Goal: Check status: Check status

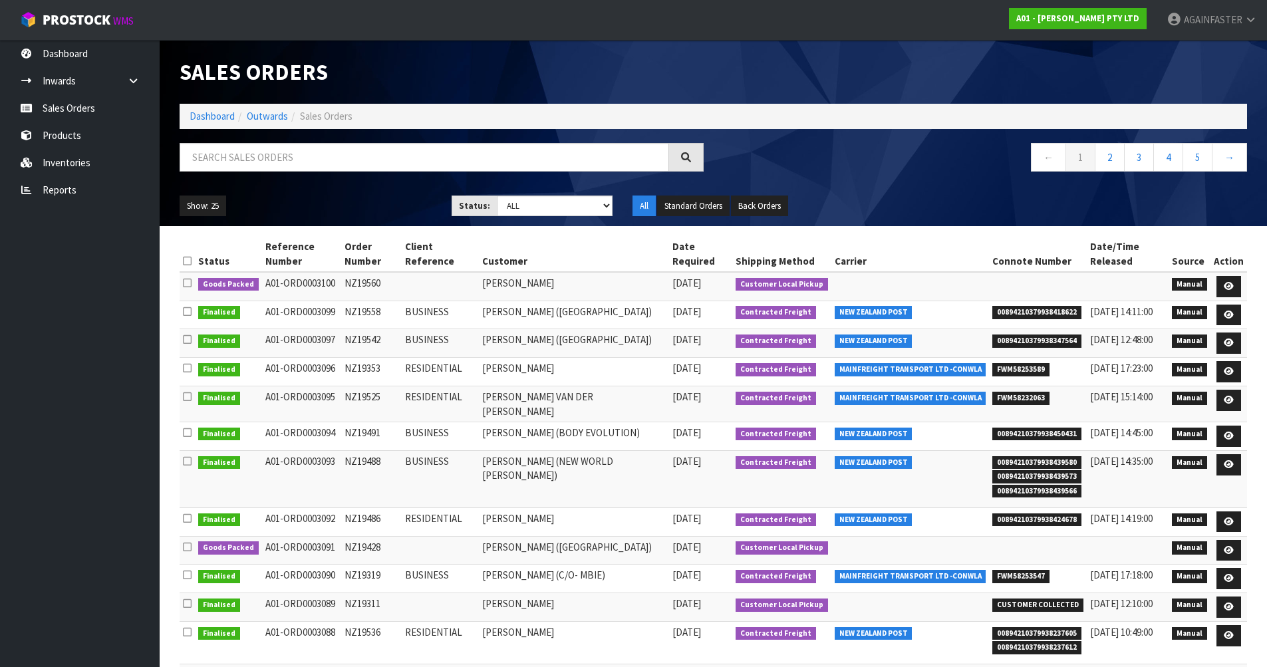
scroll to position [23, 0]
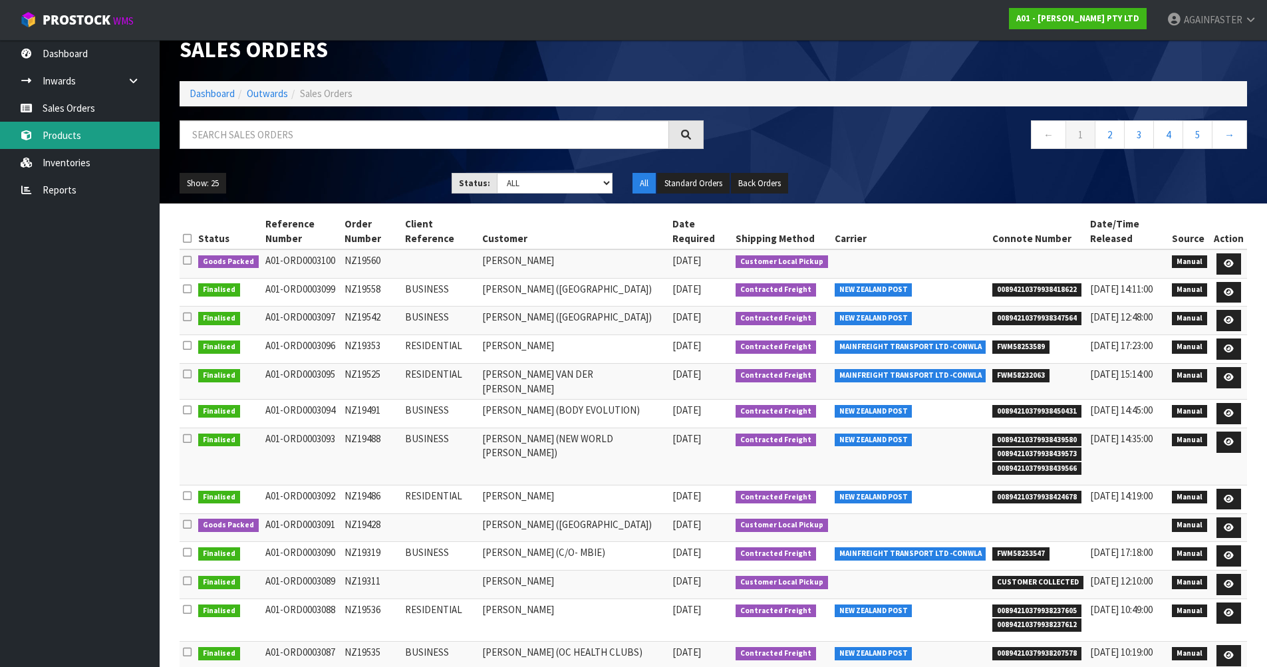
drag, startPoint x: 0, startPoint y: 0, endPoint x: 78, endPoint y: 141, distance: 161.0
click at [78, 141] on link "Products" at bounding box center [80, 135] width 160 height 27
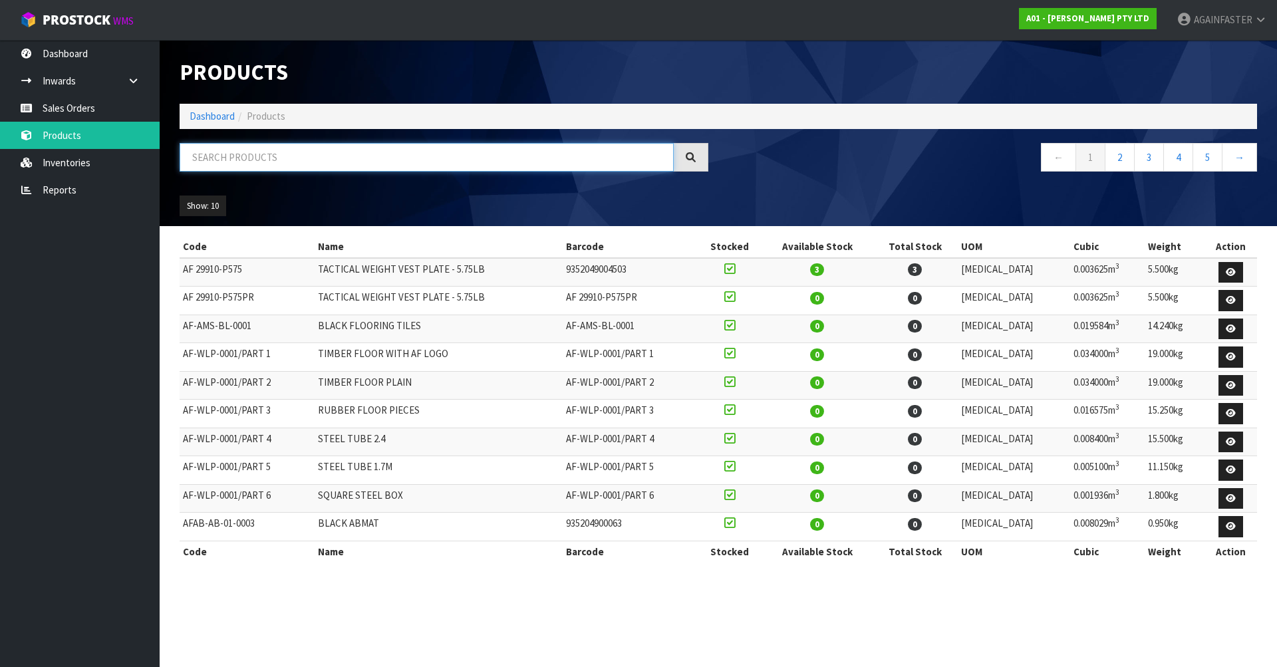
paste input "1102-WBWA-0002"
click at [244, 152] on input "1102-WBWA-0002" at bounding box center [427, 157] width 494 height 29
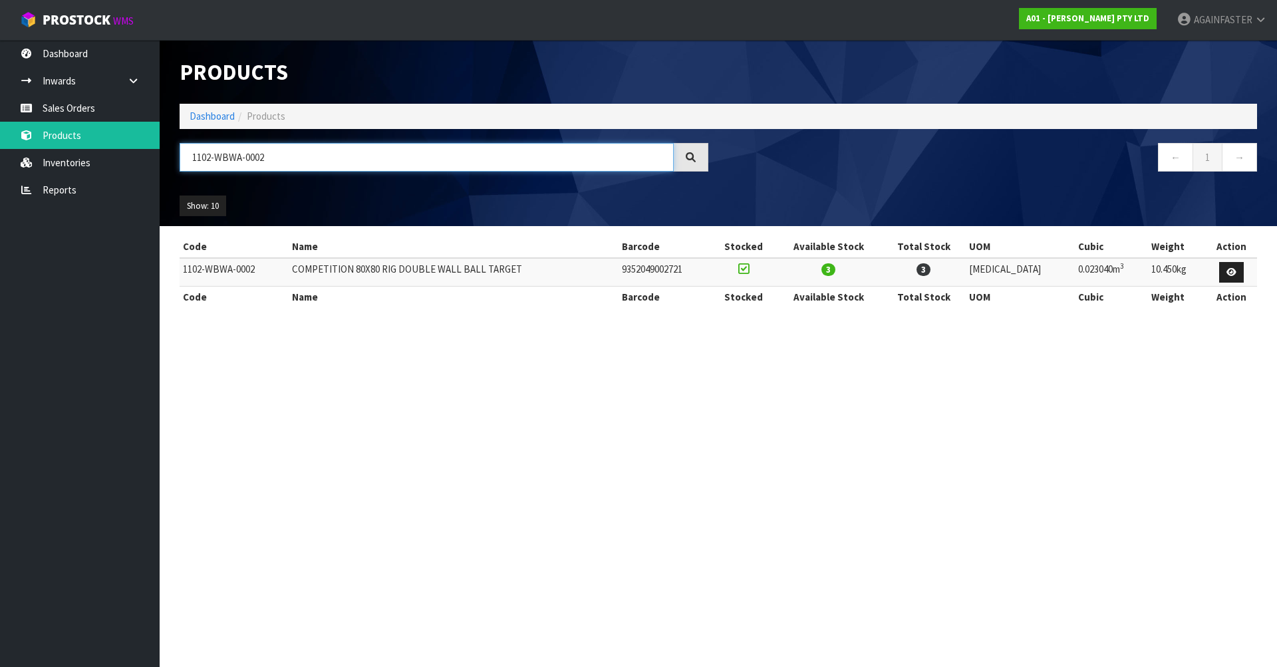
type input "1102-WBWA-0002"
click at [107, 103] on link "Sales Orders" at bounding box center [80, 107] width 160 height 27
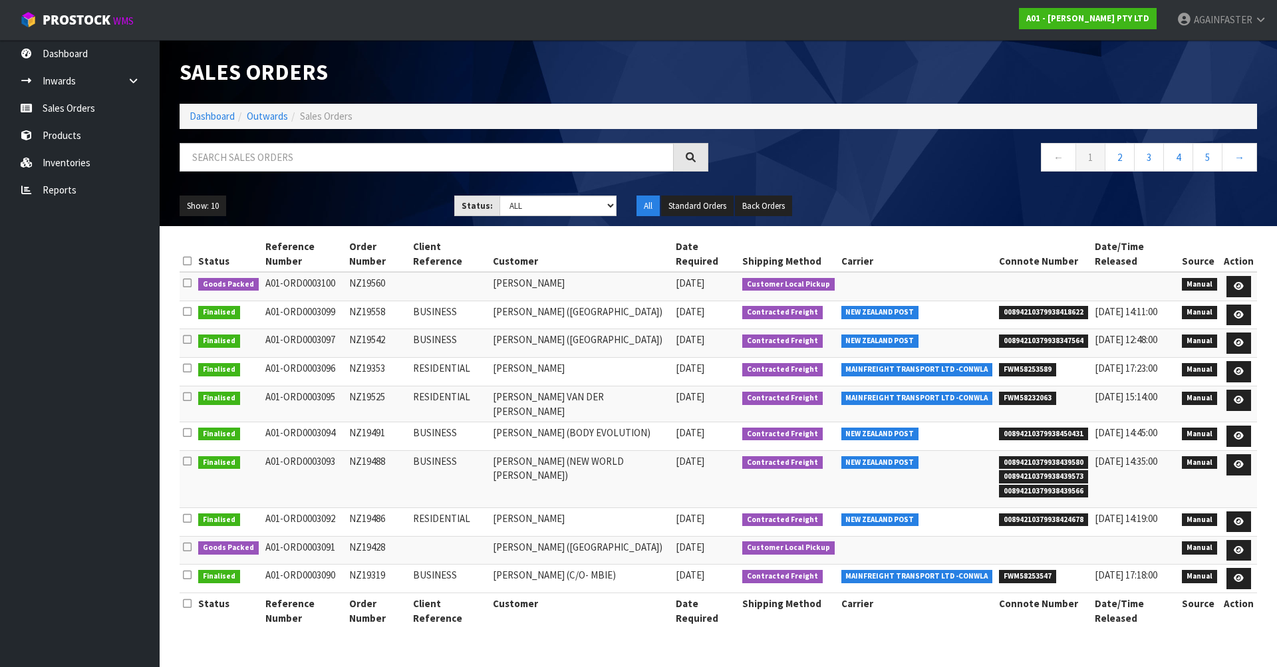
drag, startPoint x: 391, startPoint y: 299, endPoint x: 347, endPoint y: 293, distance: 44.2
click at [347, 301] on td "NZ19558" at bounding box center [378, 315] width 64 height 29
copy td "NZ19558"
drag, startPoint x: 992, startPoint y: 298, endPoint x: 1081, endPoint y: 301, distance: 88.5
click at [1081, 301] on td "00894210379938418622" at bounding box center [1044, 315] width 96 height 29
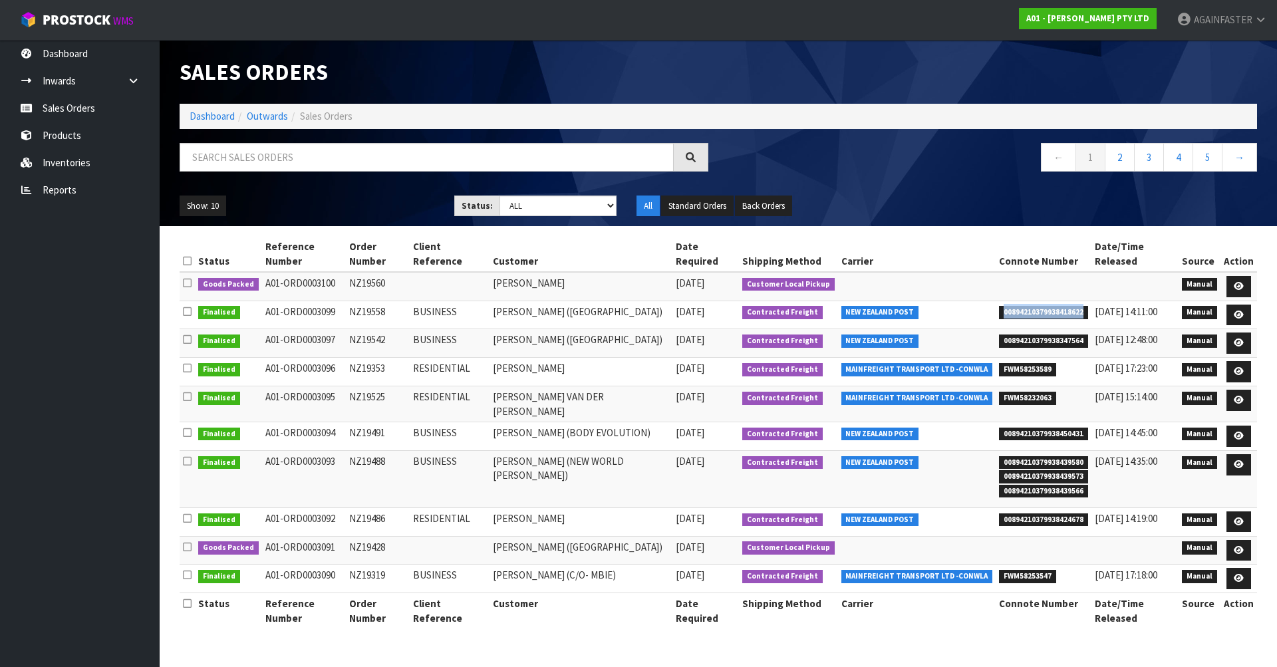
copy span "00894210379938418622"
click at [464, 329] on td "BUSINESS" at bounding box center [450, 343] width 80 height 29
drag, startPoint x: 394, startPoint y: 329, endPoint x: 346, endPoint y: 325, distance: 47.4
click at [346, 329] on td "NZ19542" at bounding box center [378, 343] width 64 height 29
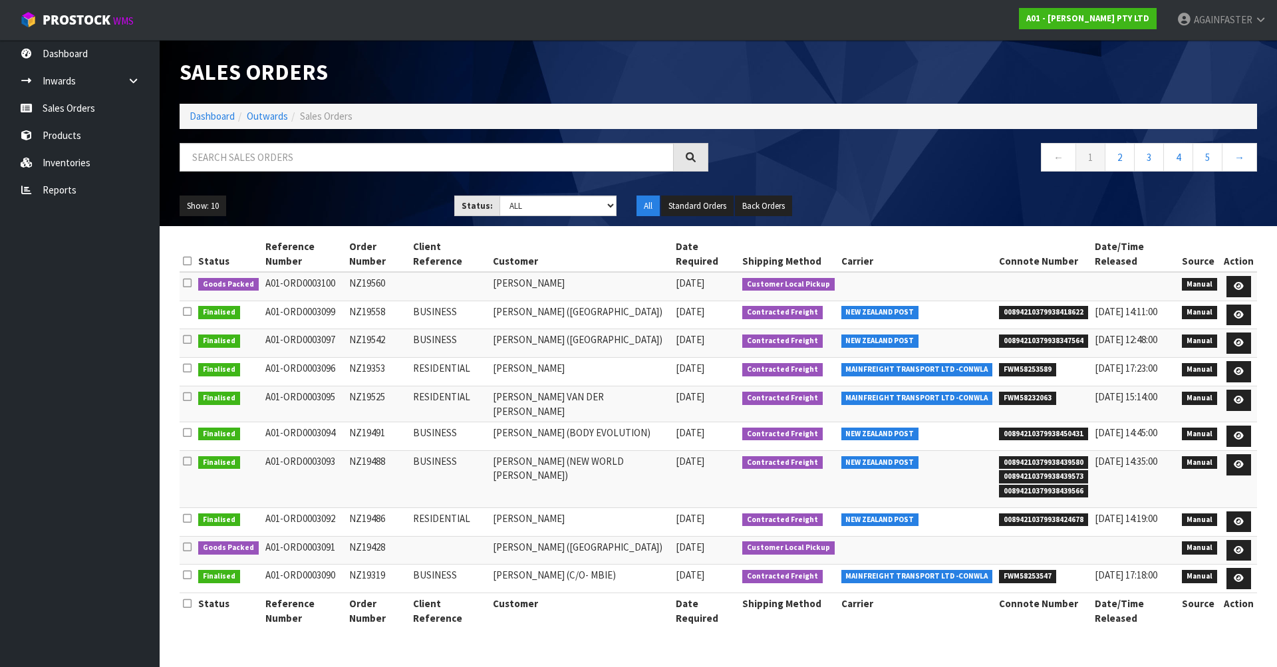
copy td "NZ19542"
drag, startPoint x: 994, startPoint y: 333, endPoint x: 1082, endPoint y: 331, distance: 88.5
click at [1082, 331] on td "00894210379938347564" at bounding box center [1044, 343] width 96 height 29
copy span "00894210379938347564"
drag, startPoint x: 396, startPoint y: 356, endPoint x: 350, endPoint y: 350, distance: 46.3
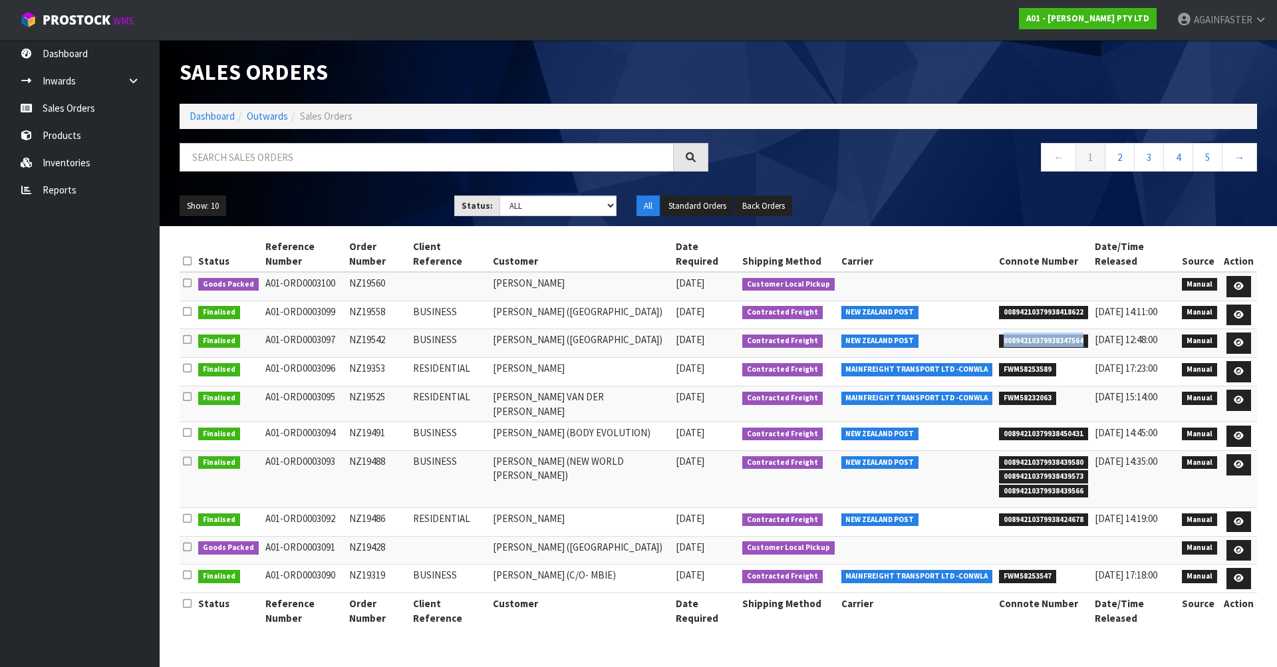
click at [350, 358] on td "NZ19353" at bounding box center [378, 372] width 64 height 29
copy td "NZ19353"
drag, startPoint x: 1050, startPoint y: 355, endPoint x: 998, endPoint y: 358, distance: 52.6
click at [999, 361] on li "FWM58253589" at bounding box center [1043, 368] width 89 height 14
copy span "FWM58253589"
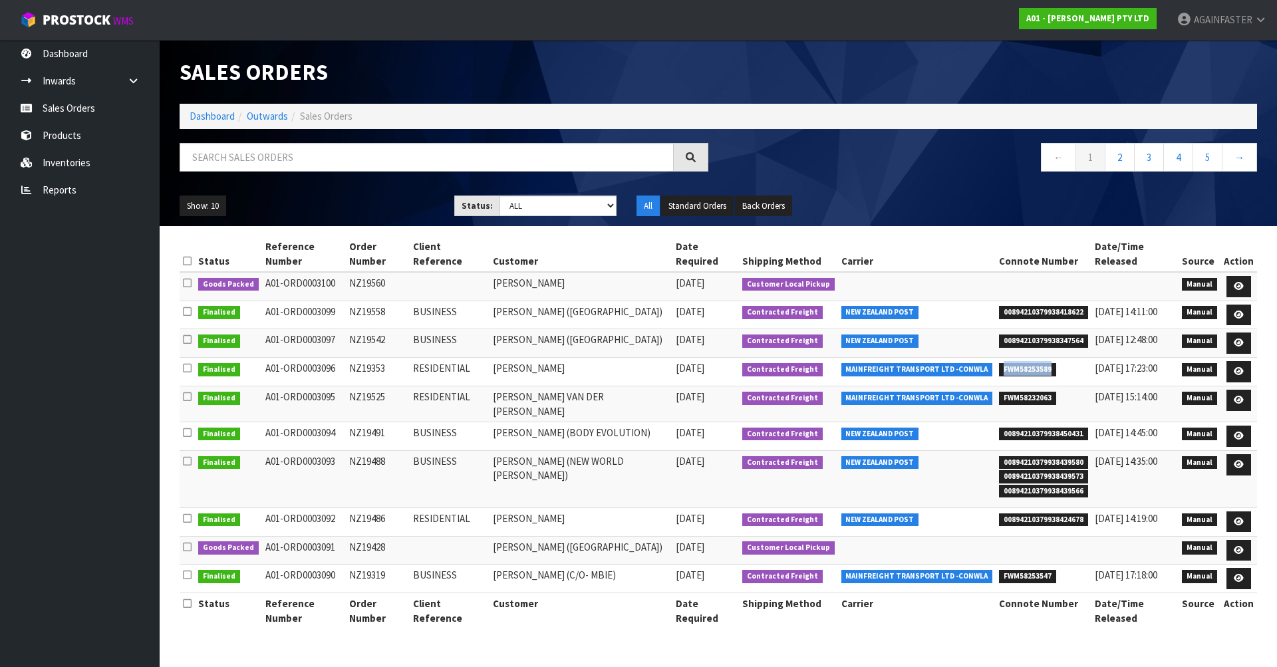
drag, startPoint x: 398, startPoint y: 382, endPoint x: 350, endPoint y: 383, distance: 47.9
click at [350, 386] on td "NZ19525" at bounding box center [378, 404] width 64 height 36
copy td "NZ19525"
drag, startPoint x: 1048, startPoint y: 386, endPoint x: 997, endPoint y: 384, distance: 51.2
click at [999, 392] on span "FWM58232063" at bounding box center [1027, 398] width 57 height 13
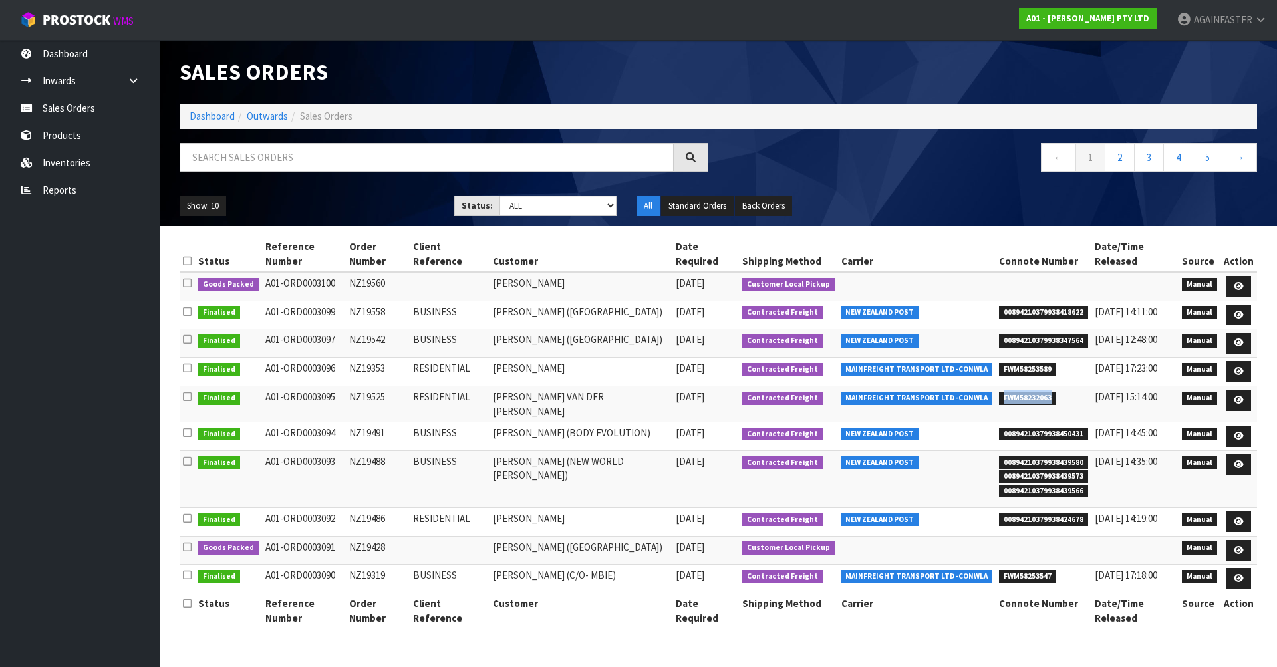
copy span "FWM58232063"
drag, startPoint x: 394, startPoint y: 410, endPoint x: 345, endPoint y: 405, distance: 48.8
click at [345, 422] on tr "Finalised A01-ORD0003094 NZ19491 BUSINESS [PERSON_NAME] (BODY EVOLUTION) [DATE]…" at bounding box center [718, 436] width 1077 height 29
copy tr "NZ19491"
drag, startPoint x: 995, startPoint y: 410, endPoint x: 1080, endPoint y: 412, distance: 85.1
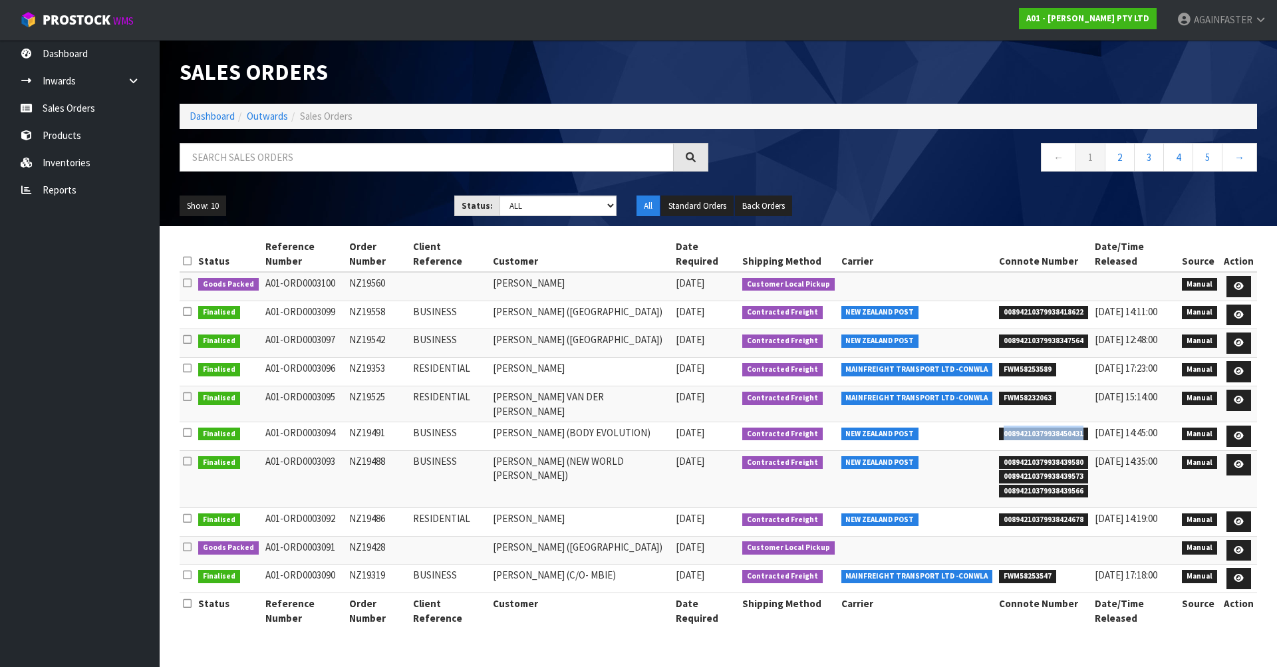
click at [1080, 428] on span "00894210379938450431" at bounding box center [1043, 434] width 89 height 13
copy span "00894210379938450431"
drag, startPoint x: 391, startPoint y: 444, endPoint x: 352, endPoint y: 438, distance: 39.7
click at [352, 451] on td "NZ19488" at bounding box center [378, 479] width 64 height 57
drag, startPoint x: 996, startPoint y: 441, endPoint x: 1081, endPoint y: 484, distance: 95.5
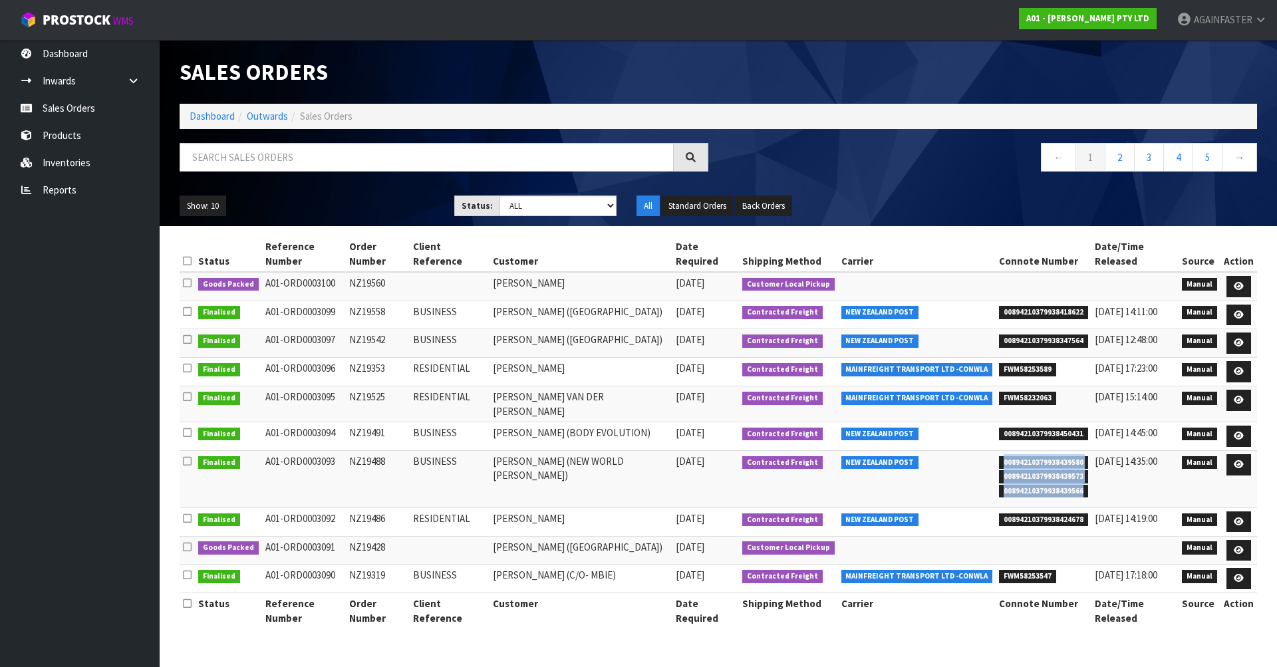
click at [1081, 484] on td "00894210379938439580 00894210379938439573 00894210379938439566" at bounding box center [1044, 479] width 96 height 57
click at [389, 507] on td "NZ19486" at bounding box center [378, 521] width 64 height 29
drag, startPoint x: 389, startPoint y: 497, endPoint x: 349, endPoint y: 496, distance: 39.9
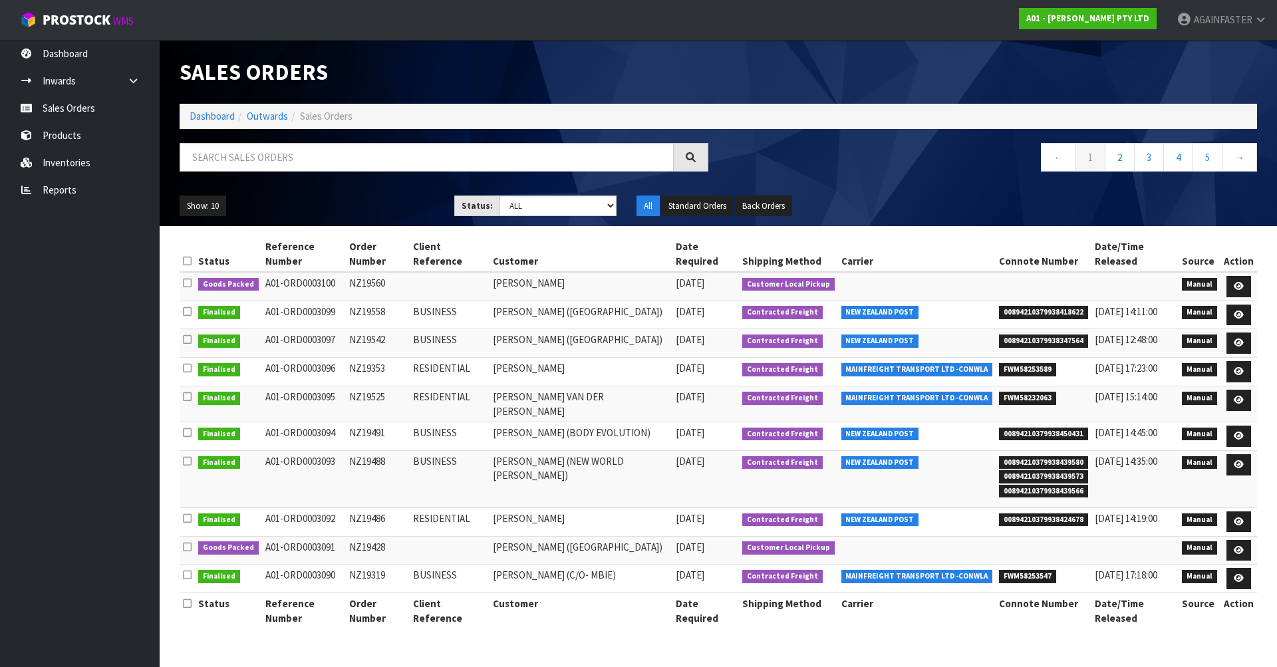
click at [349, 507] on td "NZ19486" at bounding box center [378, 521] width 64 height 29
drag, startPoint x: 995, startPoint y: 493, endPoint x: 1081, endPoint y: 506, distance: 86.8
click at [1081, 507] on td "00894210379938424678" at bounding box center [1044, 521] width 96 height 29
drag, startPoint x: 392, startPoint y: 559, endPoint x: 350, endPoint y: 550, distance: 42.3
click at [350, 565] on td "NZ19319" at bounding box center [378, 579] width 64 height 29
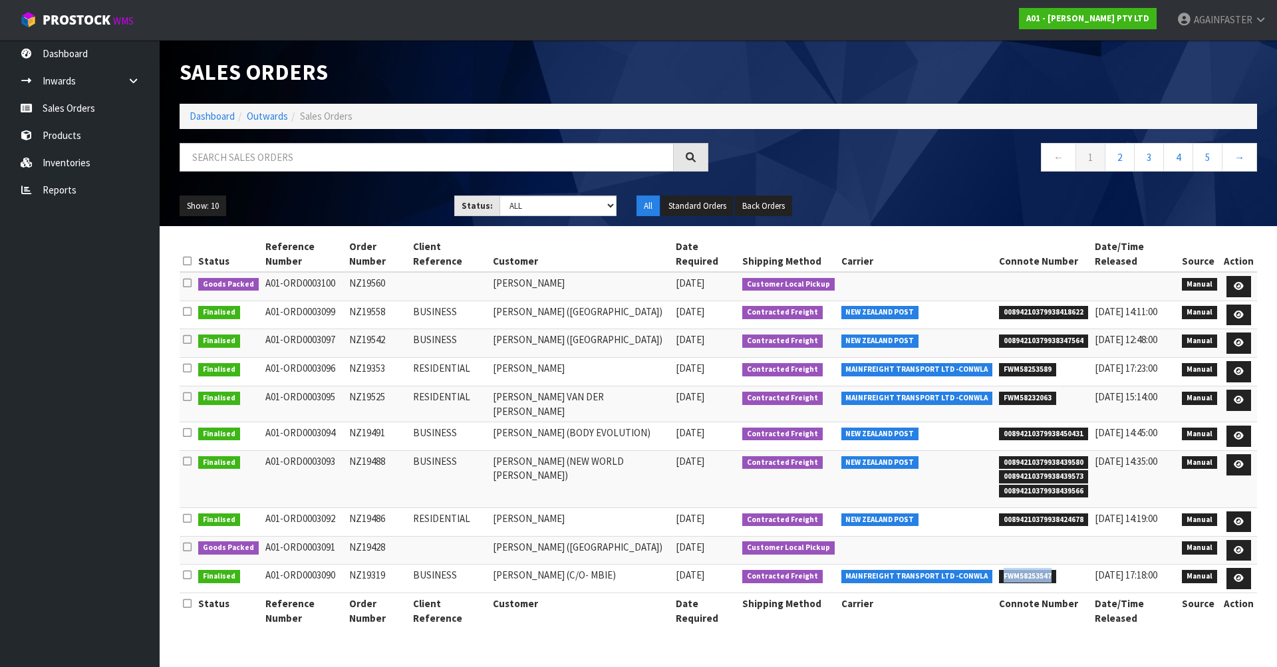
drag, startPoint x: 996, startPoint y: 558, endPoint x: 1060, endPoint y: 556, distance: 64.5
click at [1060, 568] on li "FWM58253547" at bounding box center [1043, 575] width 89 height 14
click at [198, 211] on button "Show: 10" at bounding box center [203, 206] width 47 height 21
click at [207, 263] on link "25" at bounding box center [232, 267] width 105 height 18
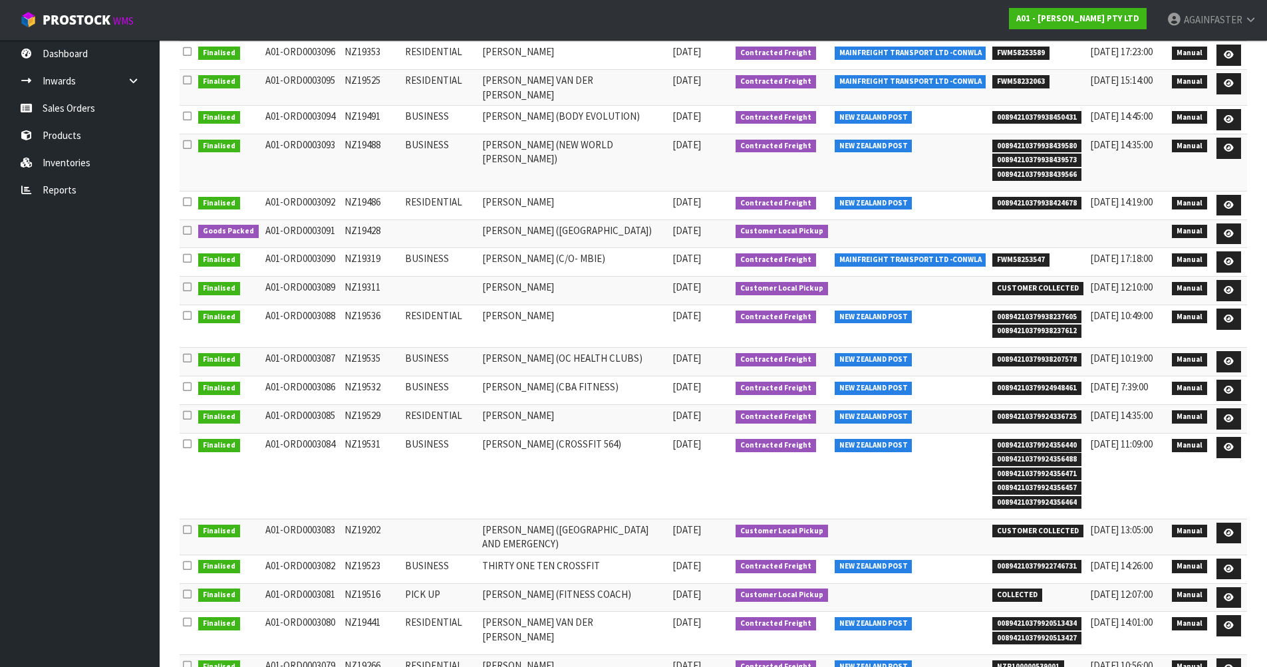
scroll to position [331, 0]
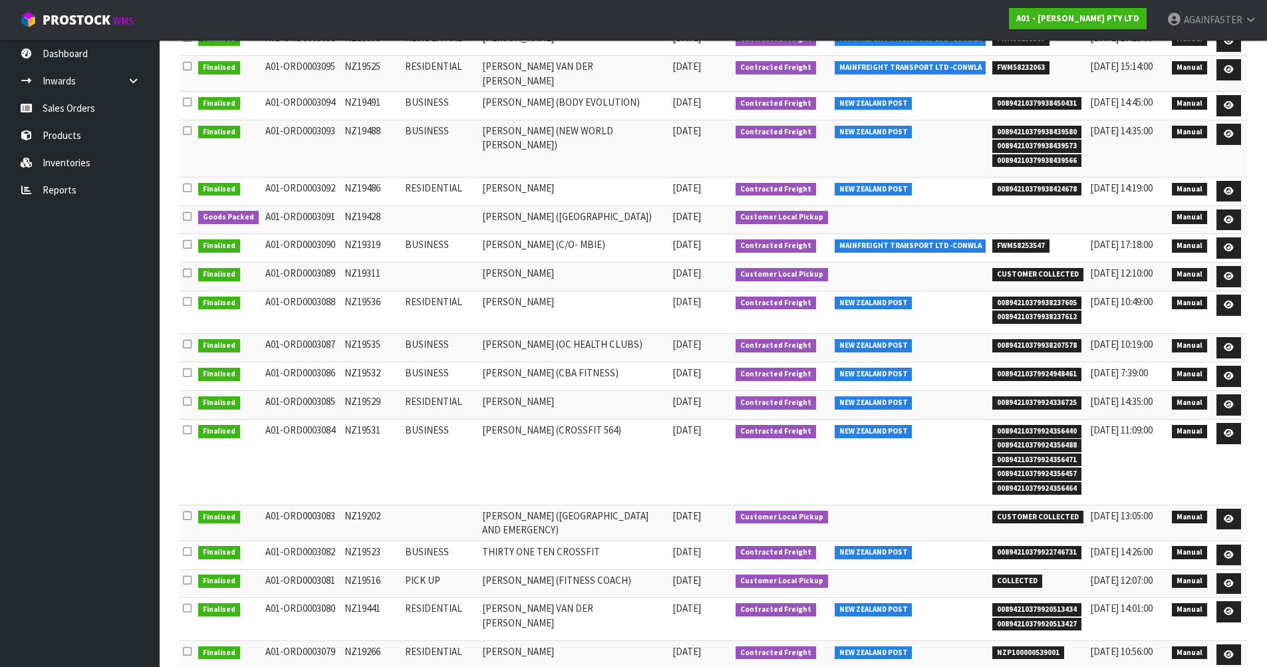
drag, startPoint x: 380, startPoint y: 323, endPoint x: 338, endPoint y: 319, distance: 42.7
click at [341, 291] on td "NZ19311" at bounding box center [371, 277] width 61 height 29
drag, startPoint x: 386, startPoint y: 354, endPoint x: 344, endPoint y: 354, distance: 42.6
click at [344, 334] on td "NZ19536" at bounding box center [371, 312] width 61 height 43
drag, startPoint x: 991, startPoint y: 352, endPoint x: 1085, endPoint y: 374, distance: 96.3
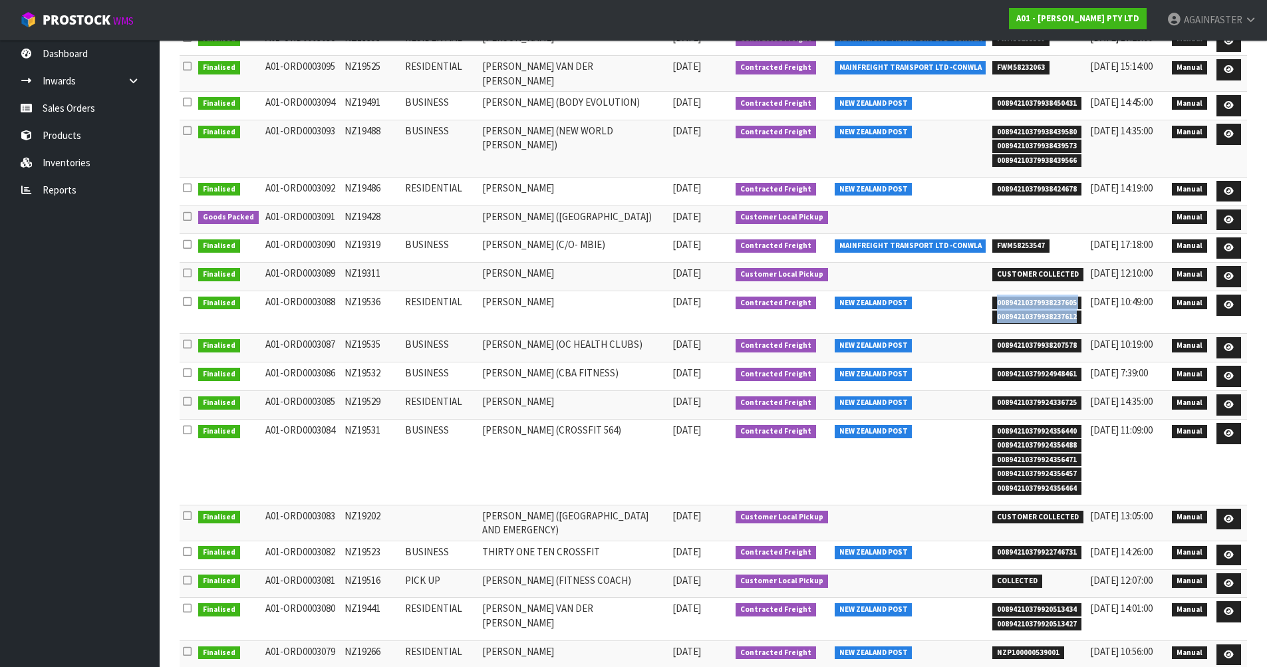
click at [1085, 334] on tr "Finalised A01-ORD0003088 NZ19536 RESIDENTIAL [PERSON_NAME] [DATE] Contracted Fr…" at bounding box center [713, 312] width 1067 height 43
drag, startPoint x: 391, startPoint y: 397, endPoint x: 342, endPoint y: 390, distance: 49.7
click at [342, 362] on td "NZ19535" at bounding box center [371, 348] width 61 height 29
drag, startPoint x: 1001, startPoint y: 403, endPoint x: 1086, endPoint y: 396, distance: 85.4
click at [1086, 362] on td "00894210379938207578" at bounding box center [1038, 348] width 98 height 29
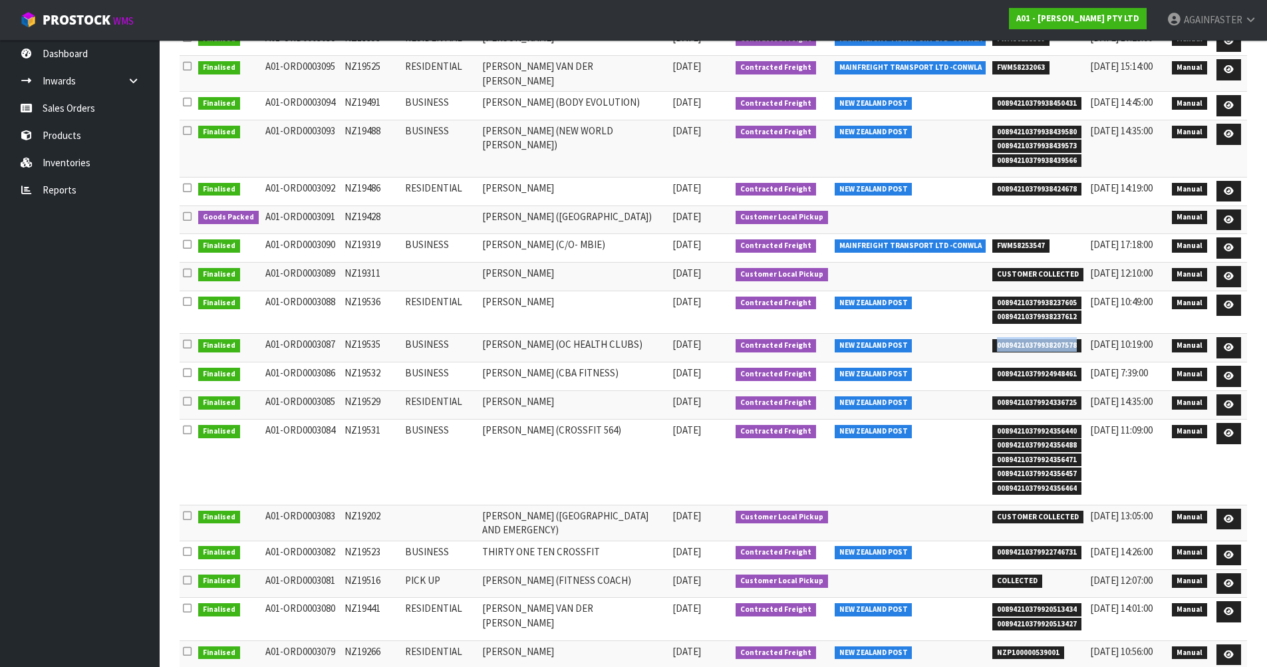
drag, startPoint x: 382, startPoint y: 398, endPoint x: 337, endPoint y: 396, distance: 45.3
click at [337, 362] on tr "Finalised A01-ORD0003087 NZ19535 BUSINESS [PERSON_NAME] (OC HEALTH CLUBS) [DATE…" at bounding box center [713, 348] width 1067 height 29
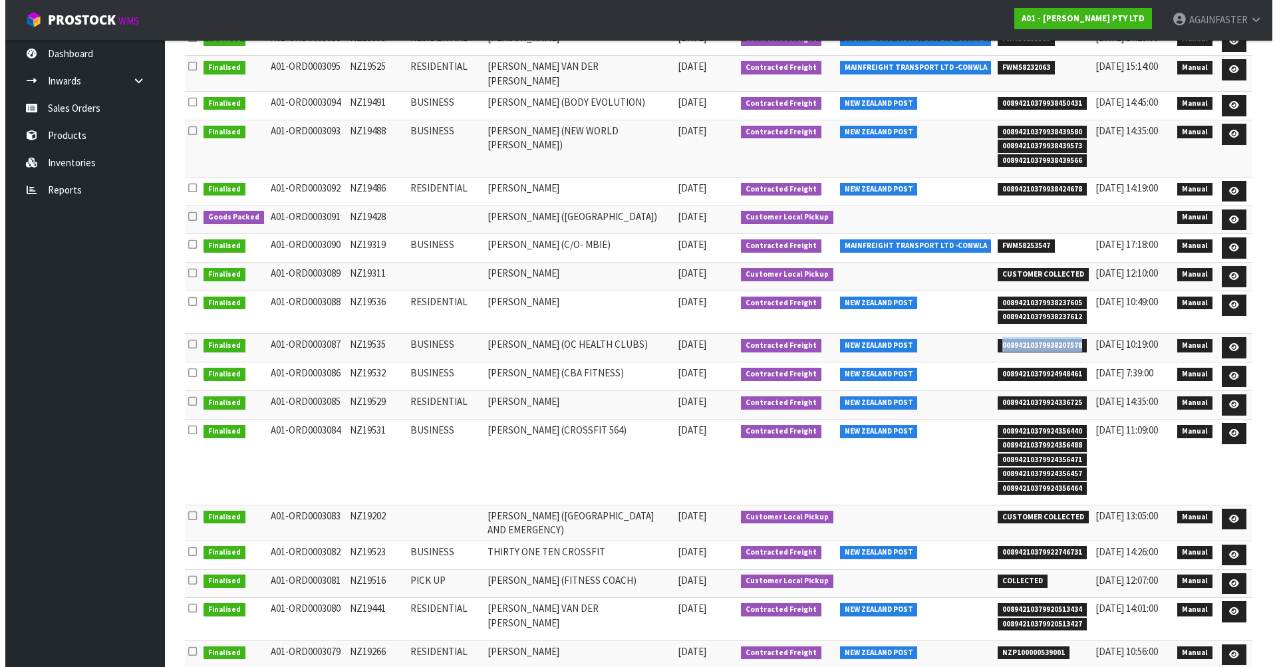
scroll to position [0, 0]
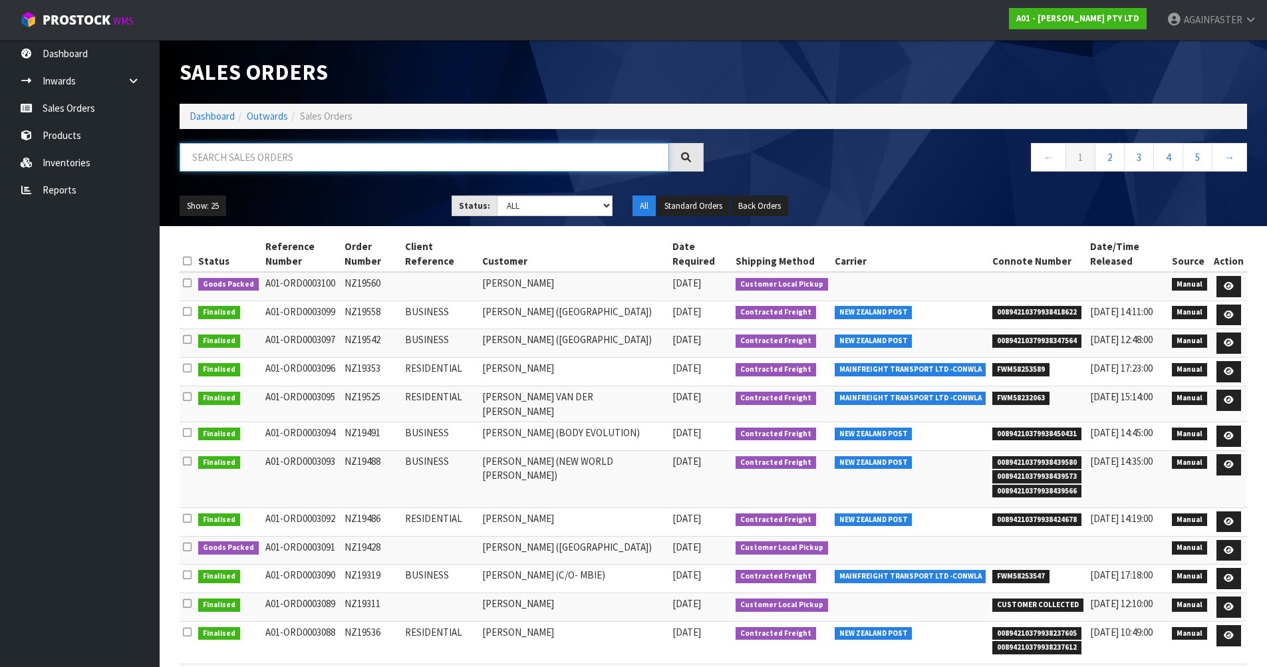
click at [325, 167] on input "text" at bounding box center [424, 157] width 489 height 29
paste input "NZ19532"
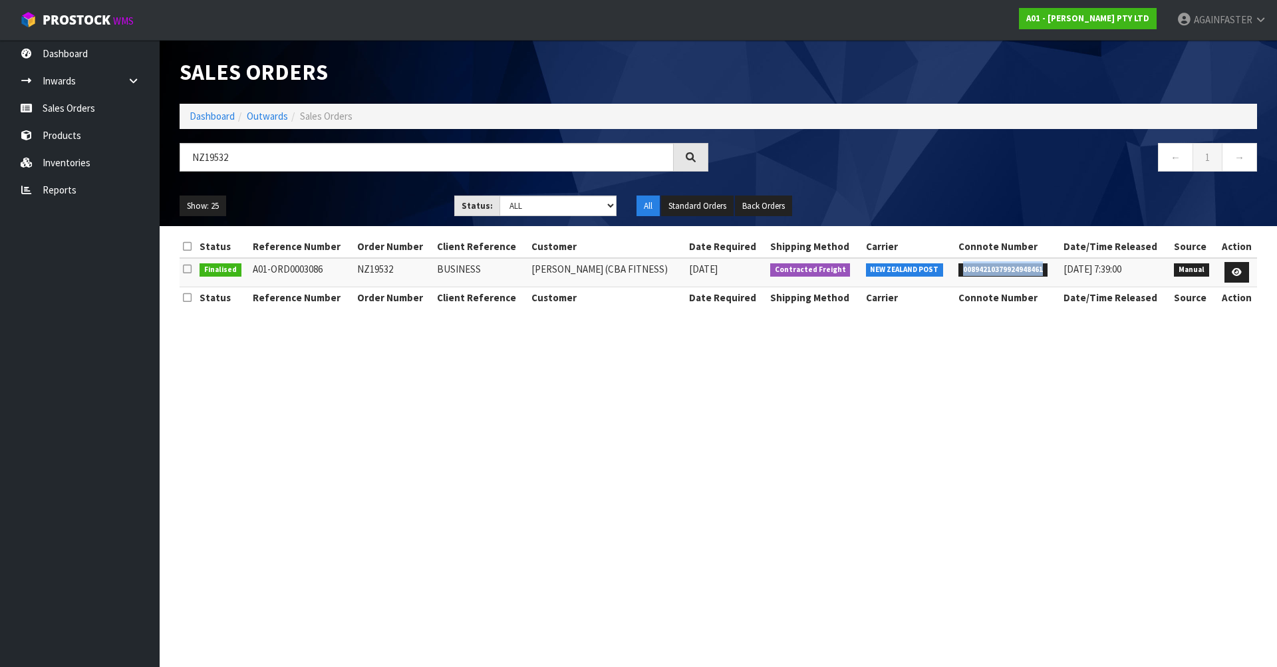
drag, startPoint x: 962, startPoint y: 273, endPoint x: 1049, endPoint y: 274, distance: 87.1
click at [1049, 274] on li "00894210379924948461" at bounding box center [1007, 269] width 98 height 14
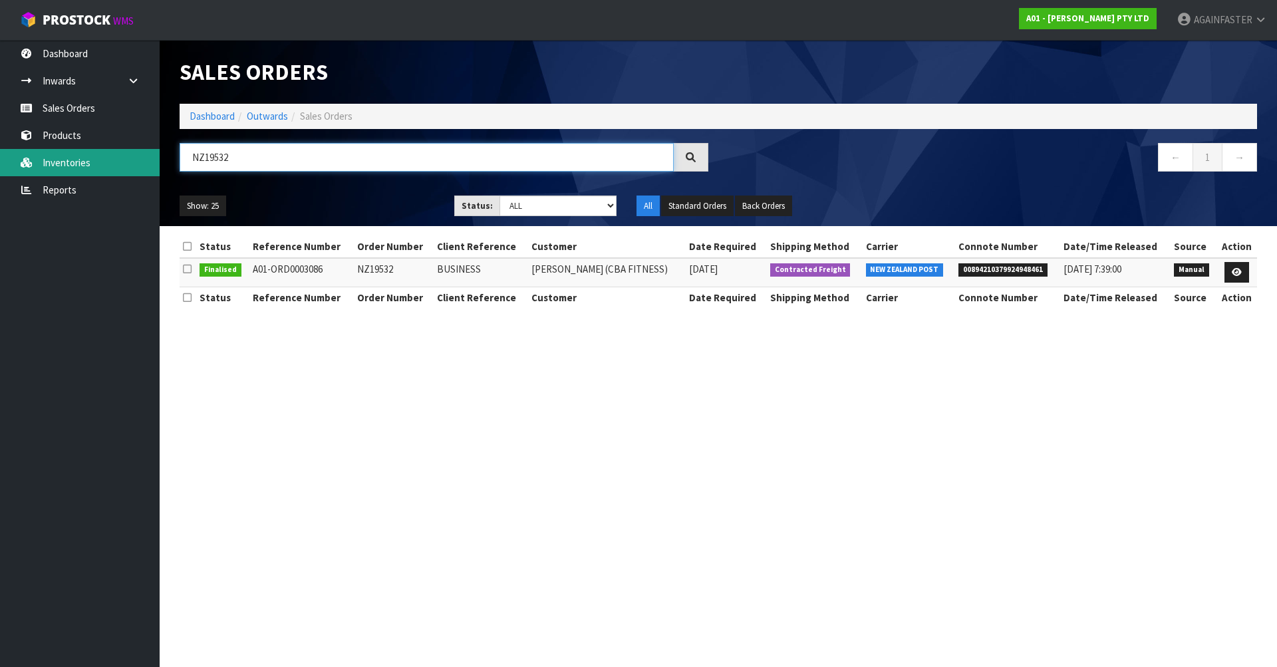
drag, startPoint x: 261, startPoint y: 149, endPoint x: 140, endPoint y: 152, distance: 121.1
click at [140, 152] on body "Toggle navigation ProStock WMS A01 - [PERSON_NAME] PTY LTD AGAINFASTER Logout D…" at bounding box center [638, 333] width 1277 height 667
paste input "NZ19501"
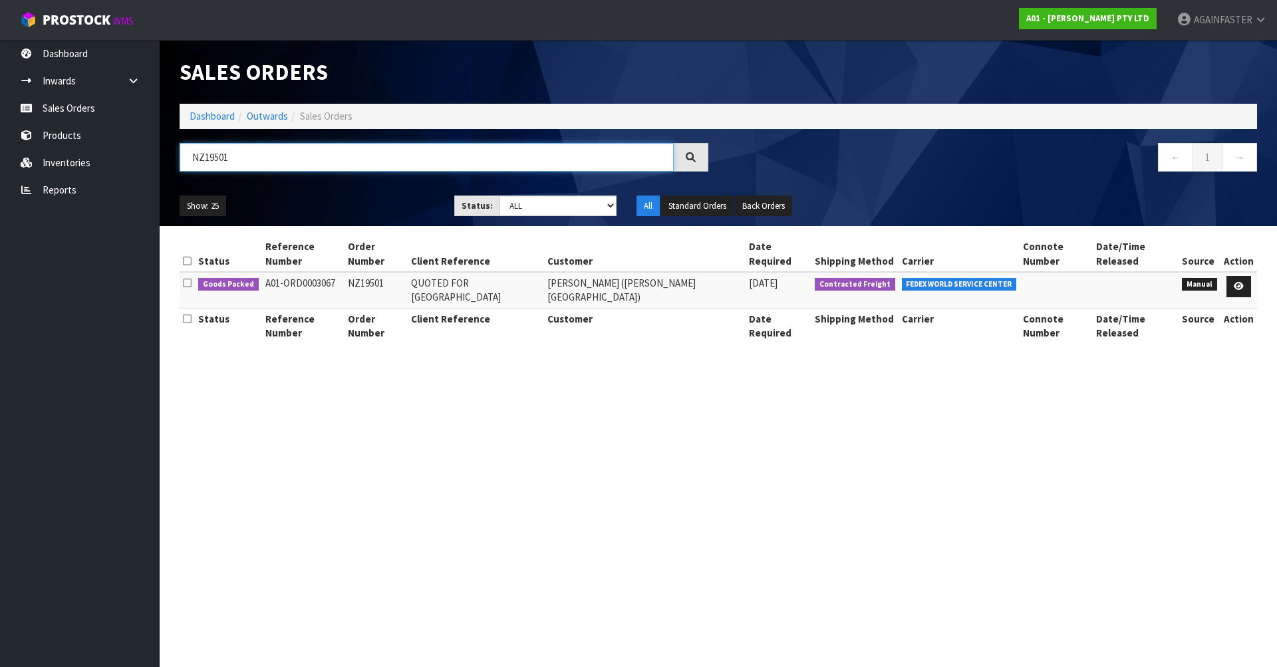
drag, startPoint x: 245, startPoint y: 164, endPoint x: 166, endPoint y: 148, distance: 81.5
click at [166, 148] on header "Sales Orders Dashboard Outwards Sales Orders NZ19501 ← 1 → Show: 25 5 10 25 50 …" at bounding box center [718, 133] width 1117 height 186
paste input "434"
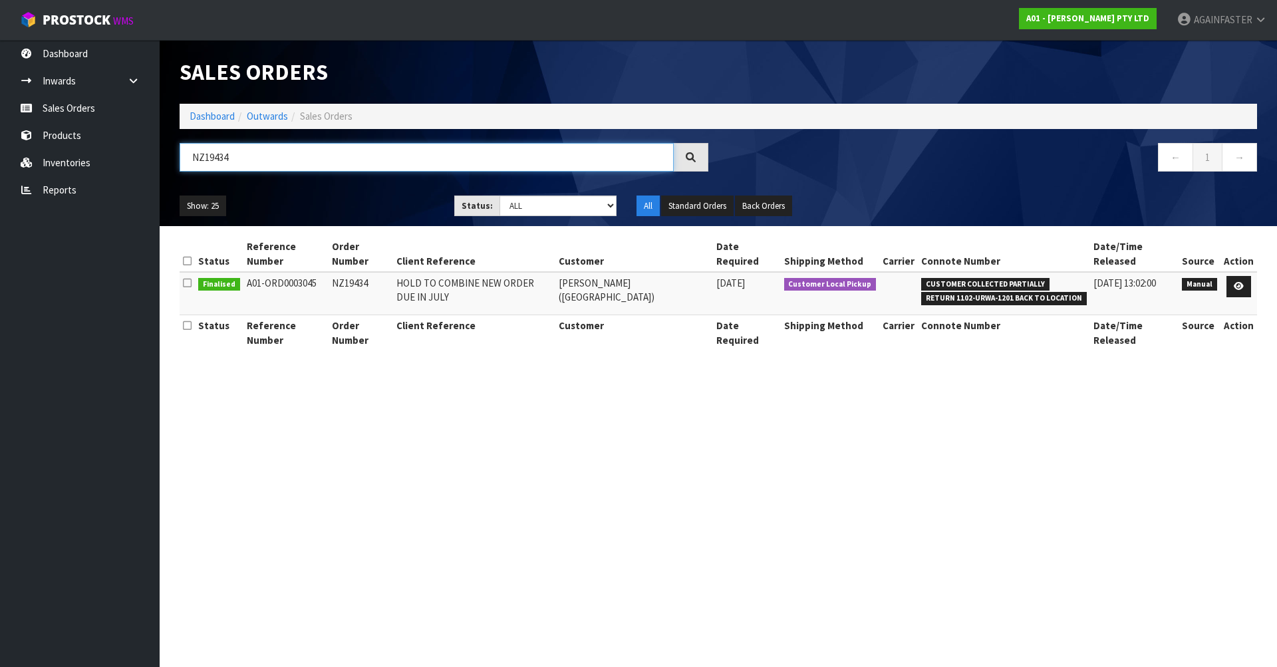
type input "NZ19434"
